Goal: Task Accomplishment & Management: Use online tool/utility

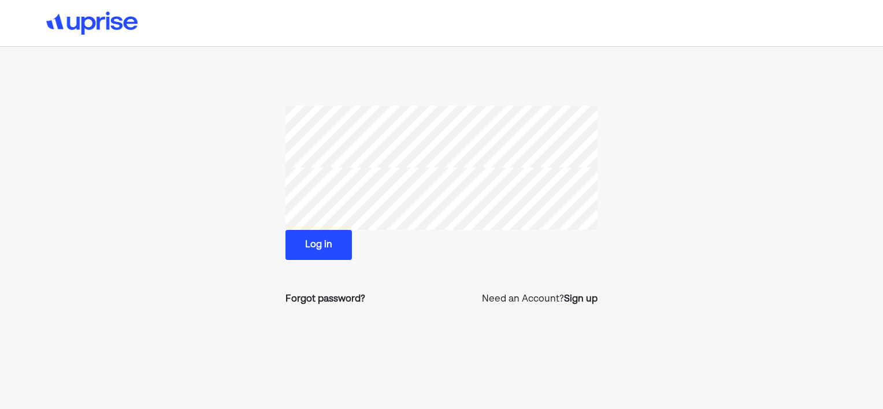
click at [317, 250] on button "Log in" at bounding box center [318, 245] width 66 height 30
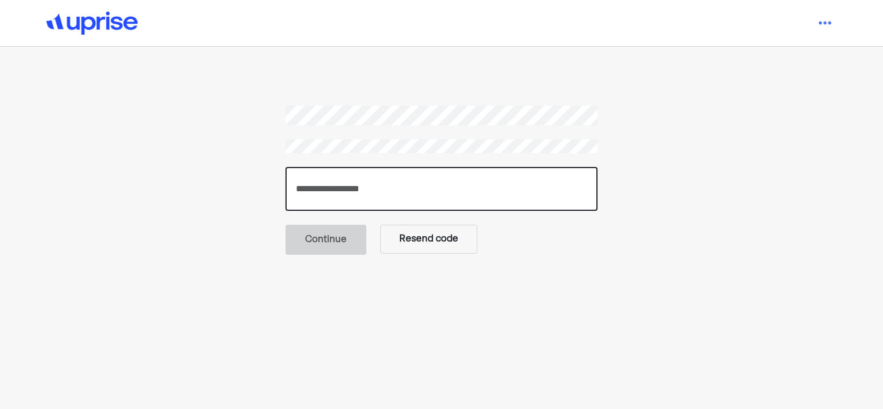
click at [338, 189] on input "number" at bounding box center [441, 189] width 312 height 44
click at [316, 192] on input "number" at bounding box center [441, 189] width 312 height 44
type input "******"
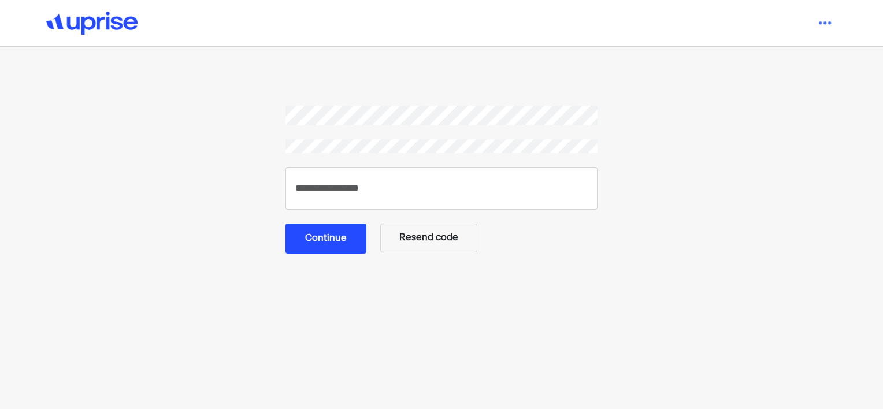
click at [333, 241] on button "Continue" at bounding box center [325, 239] width 81 height 30
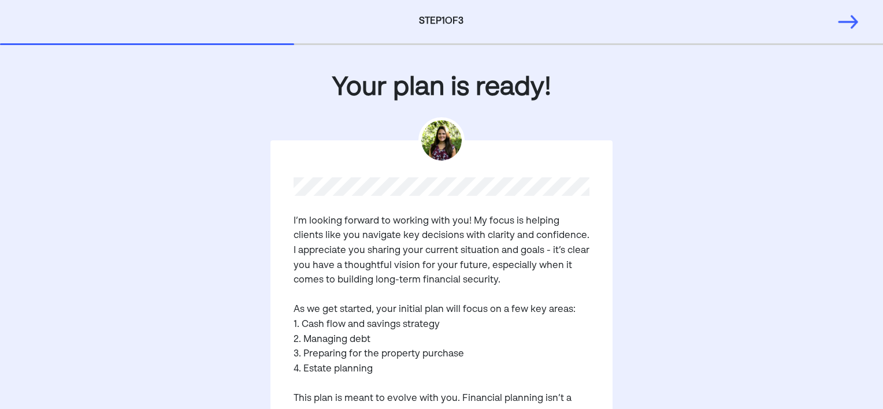
click at [596, 288] on div "I’m looking forward to working with you! My focus is helping clients like you n…" at bounding box center [441, 350] width 342 height 421
click at [572, 289] on pre "I’m looking forward to working with you! My focus is helping clients like you n…" at bounding box center [441, 362] width 296 height 296
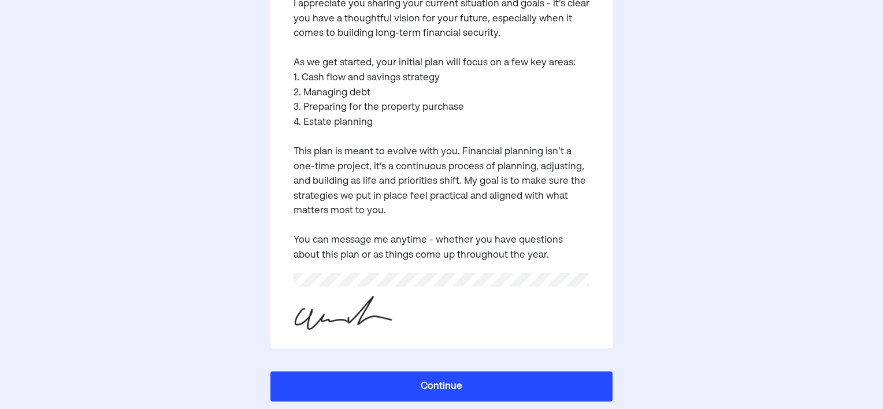
scroll to position [252, 0]
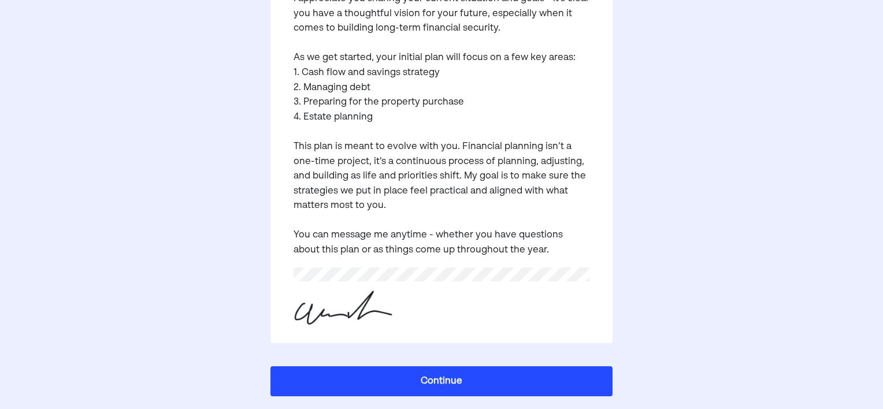
click at [410, 381] on button "Continue" at bounding box center [441, 381] width 342 height 30
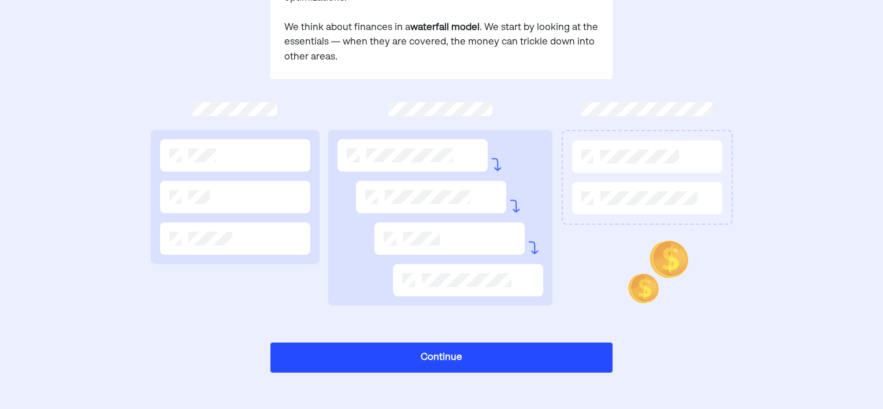
scroll to position [0, 0]
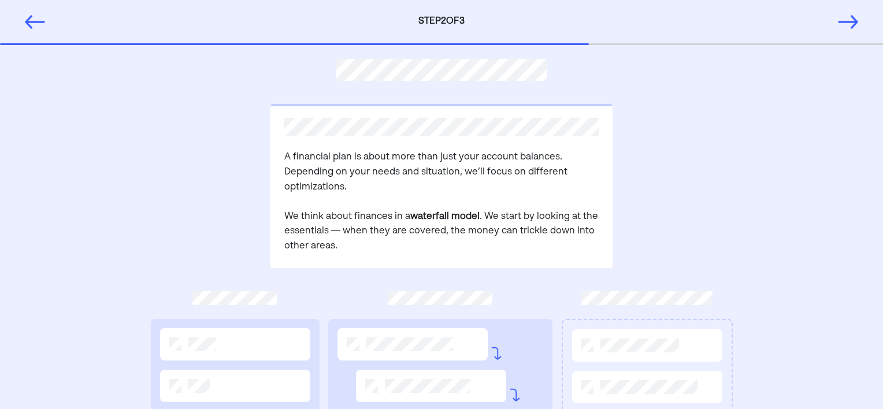
click at [79, 226] on div "A financial plan is about more than just your account balances. Depending on yo…" at bounding box center [441, 321] width 883 height 553
click at [75, 245] on div "A financial plan is about more than just your account balances. Depending on yo…" at bounding box center [441, 321] width 883 height 553
click at [855, 23] on img at bounding box center [848, 21] width 23 height 23
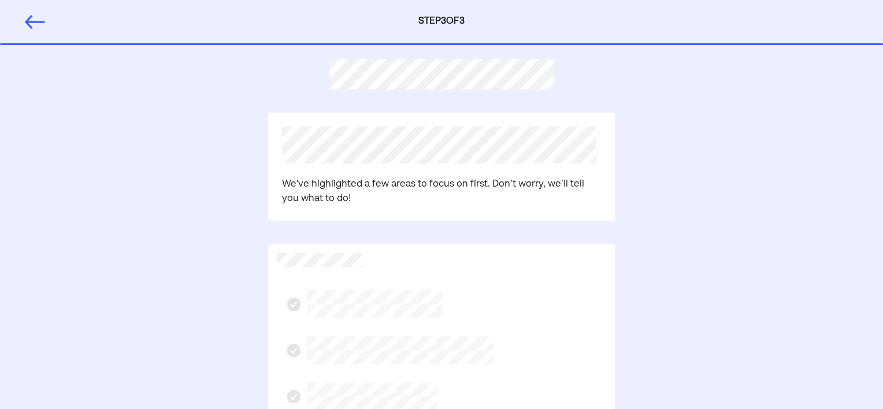
click at [712, 196] on div "We've highlighted a few areas to focus on first. Don’t worry, we’ll tell you wh…" at bounding box center [441, 396] width 883 height 703
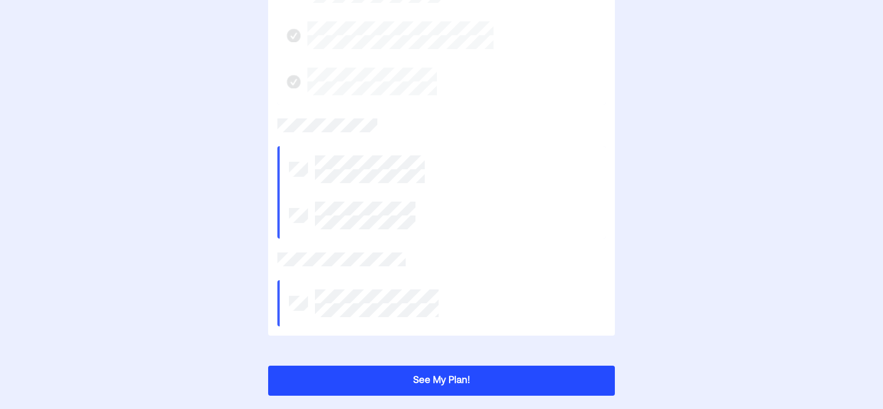
scroll to position [324, 0]
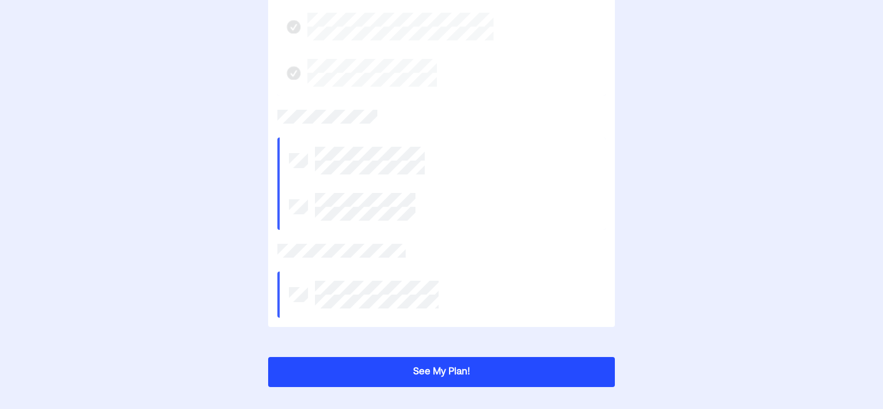
click at [365, 374] on button "See My Plan!" at bounding box center [441, 372] width 347 height 30
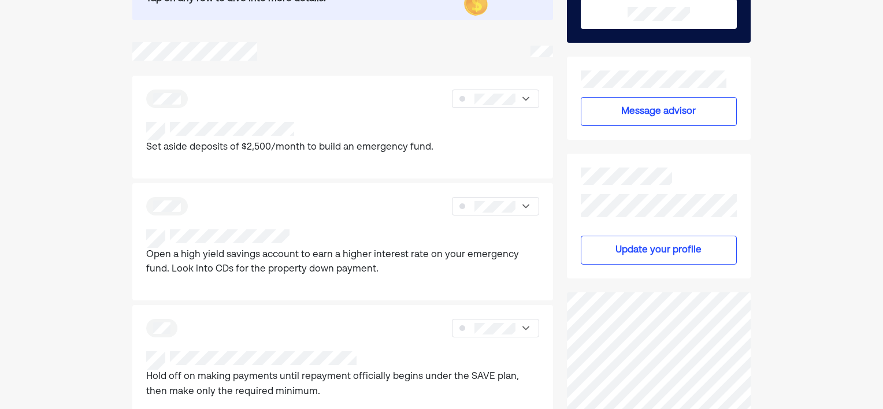
scroll to position [139, 0]
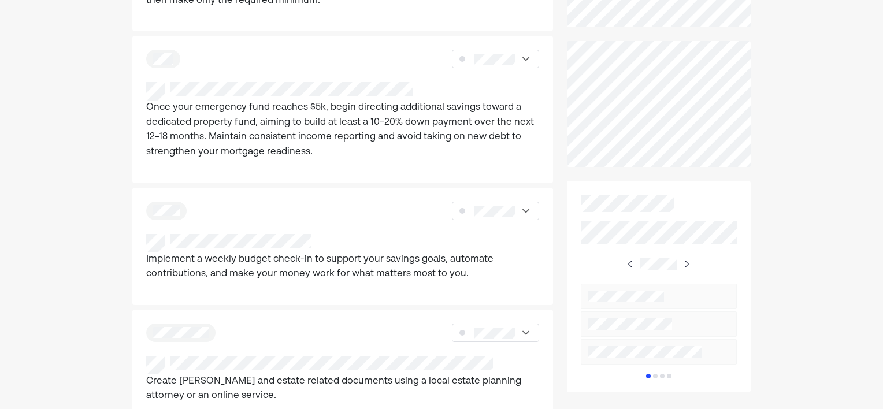
scroll to position [532, 0]
click at [21, 328] on div "Home Financial Profile Goals Inbox AM We've broken all your recommendations int…" at bounding box center [441, 300] width 883 height 1665
